Goal: Information Seeking & Learning: Find specific fact

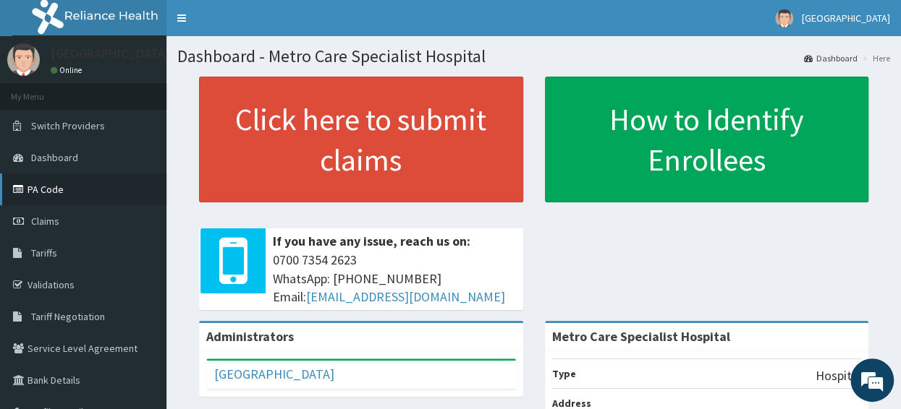
click at [61, 192] on link "PA Code" at bounding box center [83, 190] width 166 height 32
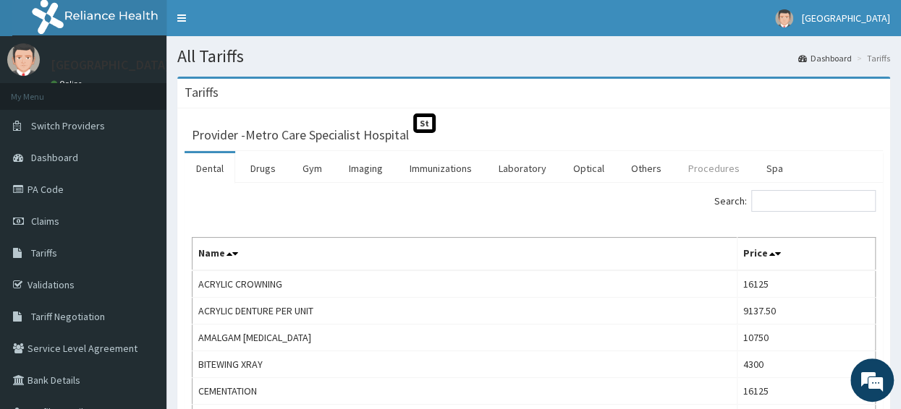
click at [695, 173] on link "Procedures" at bounding box center [713, 168] width 75 height 30
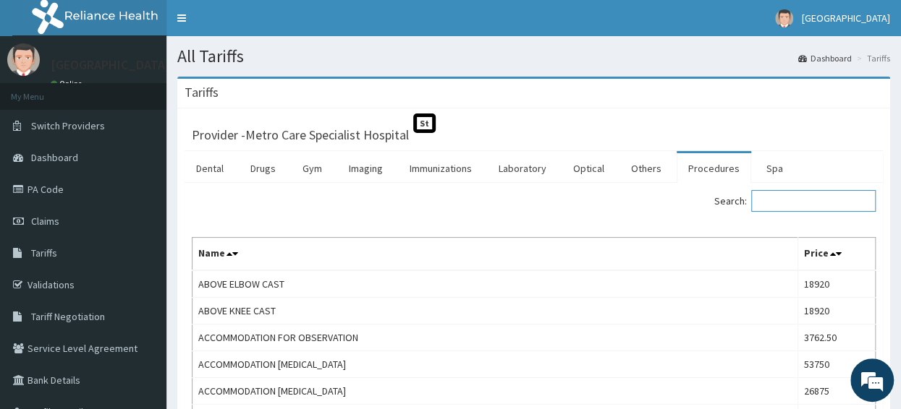
click at [796, 201] on input "Search:" at bounding box center [813, 201] width 124 height 22
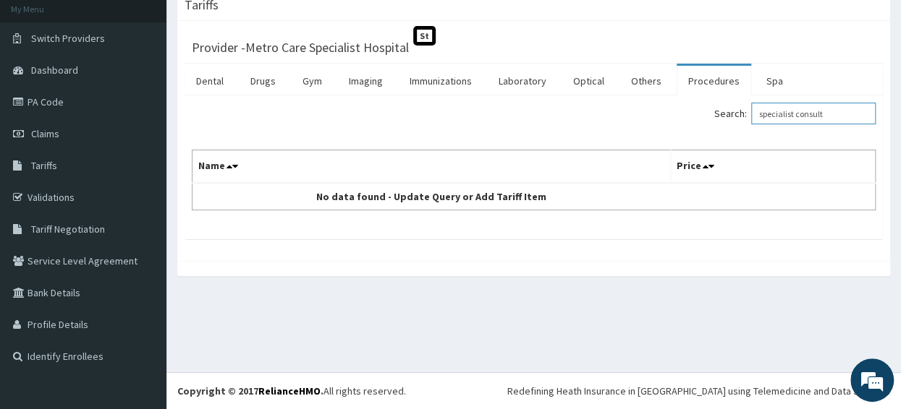
scroll to position [87, 0]
click at [807, 113] on input "specialist consult" at bounding box center [813, 114] width 124 height 22
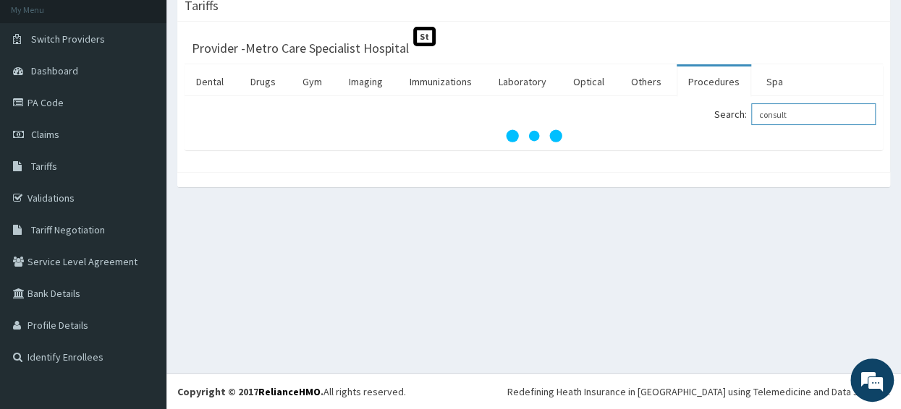
click at [811, 116] on input "consult" at bounding box center [813, 114] width 124 height 22
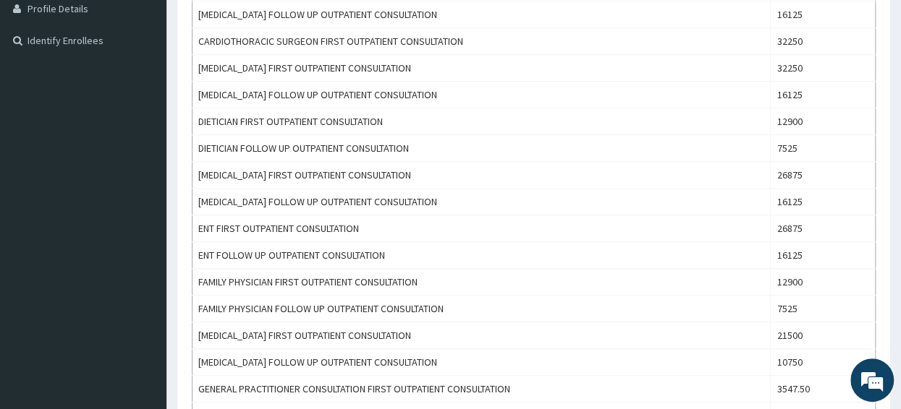
scroll to position [411, 0]
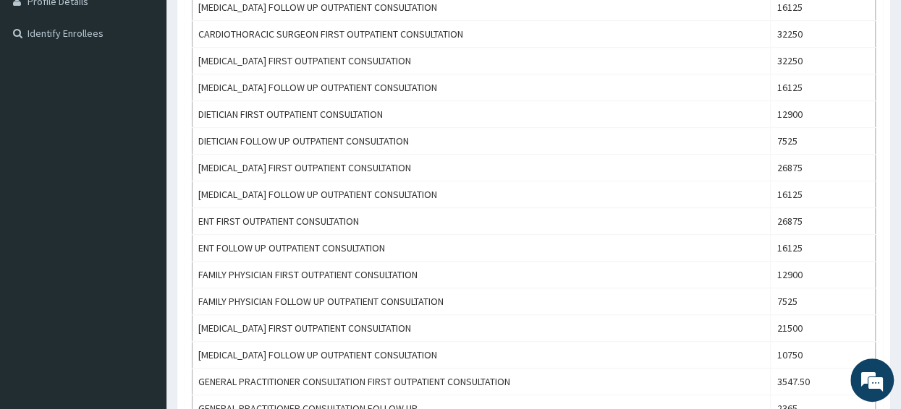
type input "consultation"
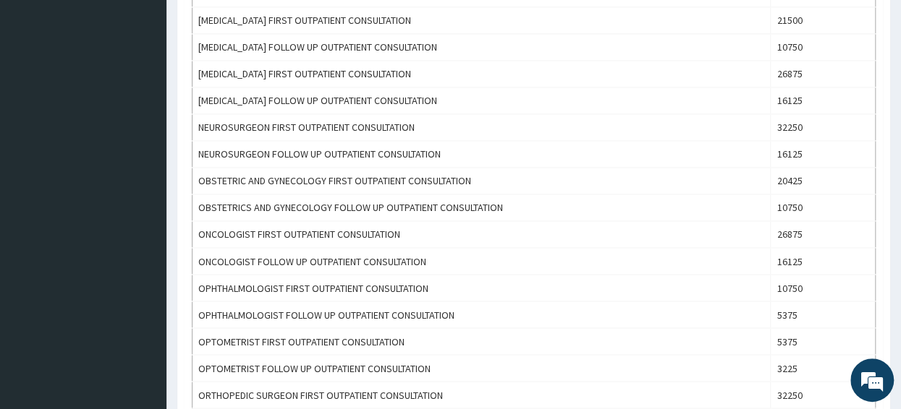
scroll to position [1106, 0]
